Goal: Find contact information: Find contact information

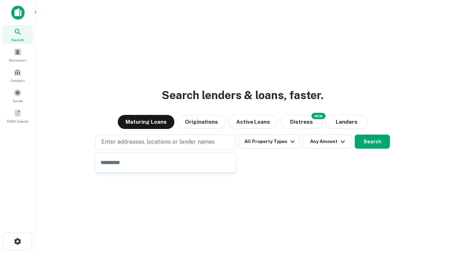
type input "**********"
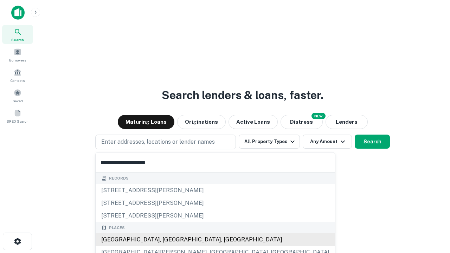
click at [168, 240] on div "Santa Monica, CA, USA" at bounding box center [215, 239] width 239 height 13
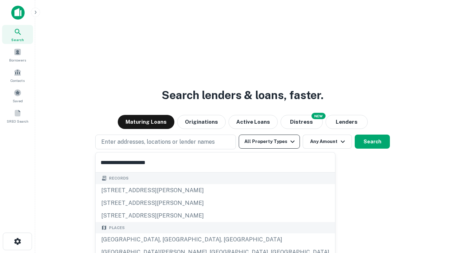
click at [269, 142] on button "All Property Types" at bounding box center [269, 142] width 61 height 14
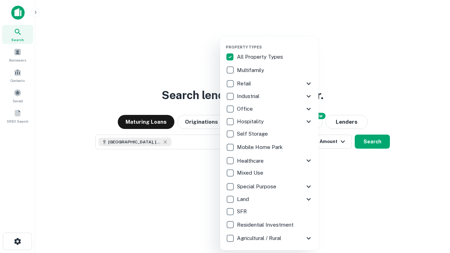
click at [275, 43] on button "button" at bounding box center [275, 43] width 98 height 0
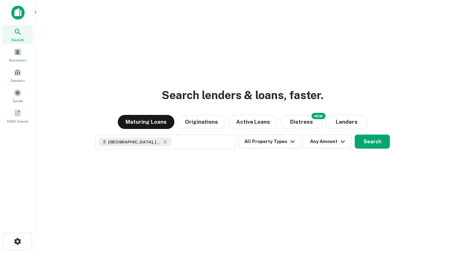
scroll to position [11, 0]
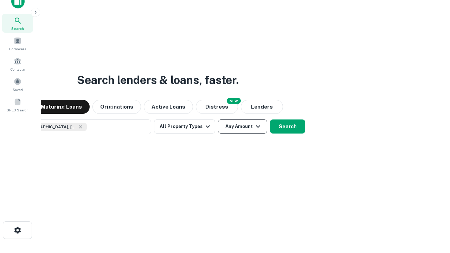
click at [218, 119] on button "Any Amount" at bounding box center [242, 126] width 49 height 14
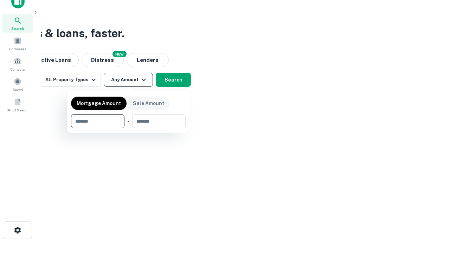
type input "*******"
click at [128, 128] on button "button" at bounding box center [128, 128] width 115 height 0
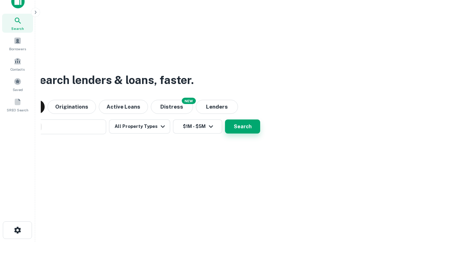
click at [225, 119] on button "Search" at bounding box center [242, 126] width 35 height 14
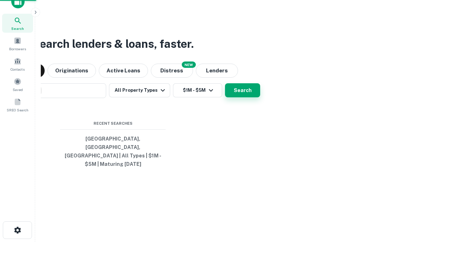
scroll to position [23, 199]
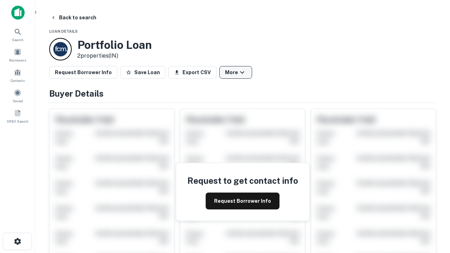
click at [235, 72] on button "More" at bounding box center [235, 72] width 33 height 13
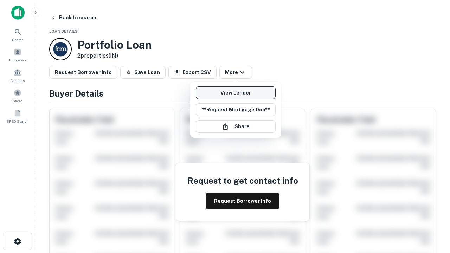
click at [235, 93] on link "View Lender" at bounding box center [236, 92] width 80 height 13
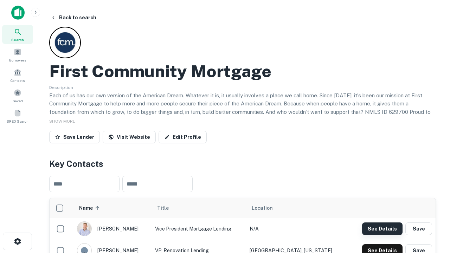
click at [382, 228] on button "See Details" at bounding box center [382, 228] width 40 height 13
click at [17, 241] on icon "button" at bounding box center [17, 241] width 8 height 8
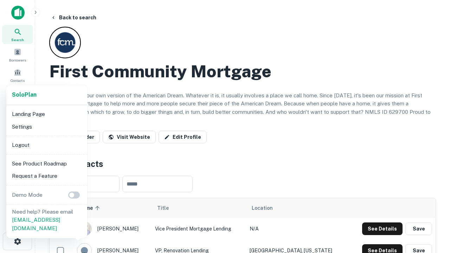
click at [46, 145] on li "Logout" at bounding box center [46, 145] width 75 height 13
